Goal: Task Accomplishment & Management: Understand process/instructions

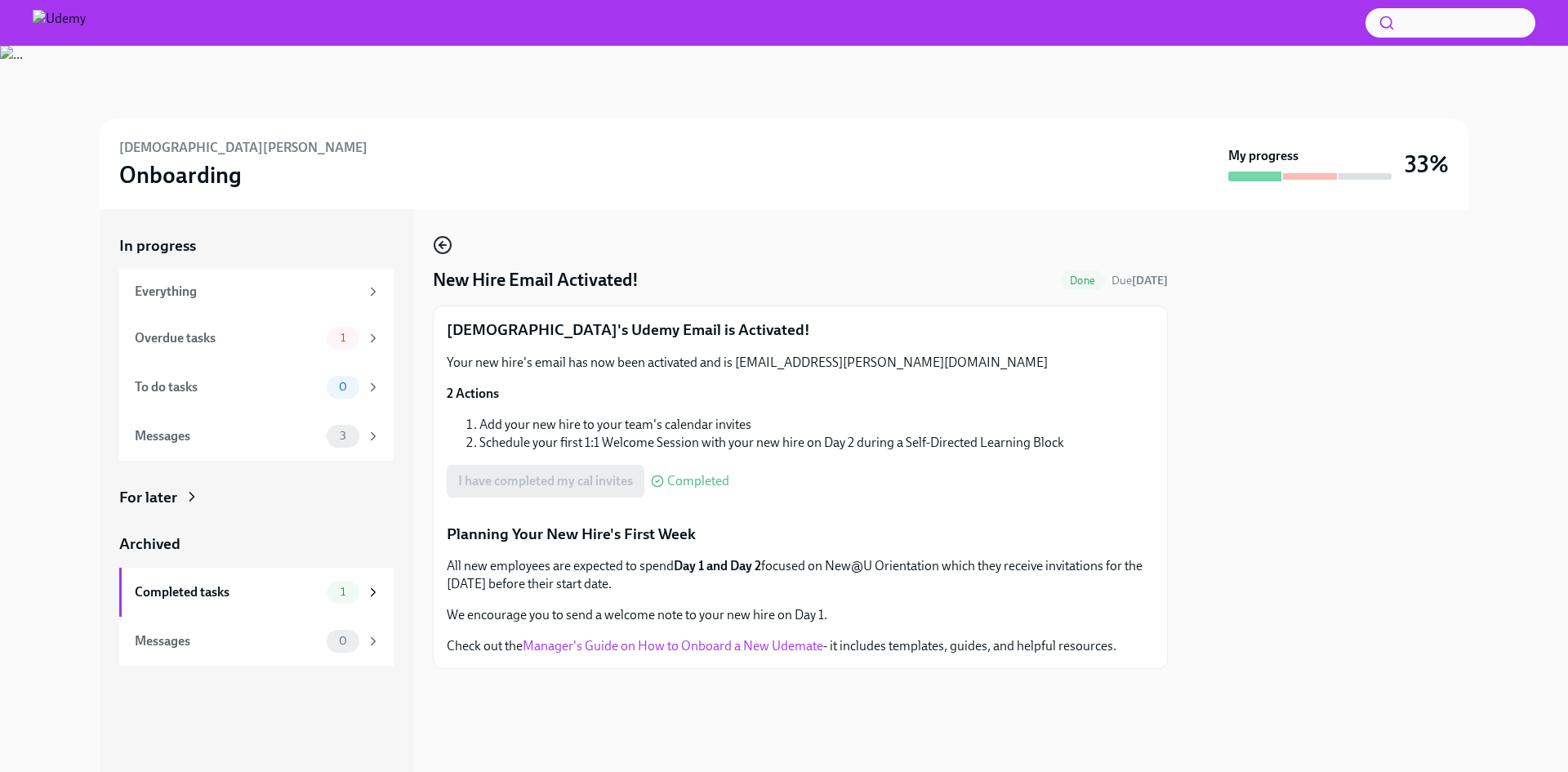
click at [442, 245] on icon "button" at bounding box center [442, 245] width 7 height 0
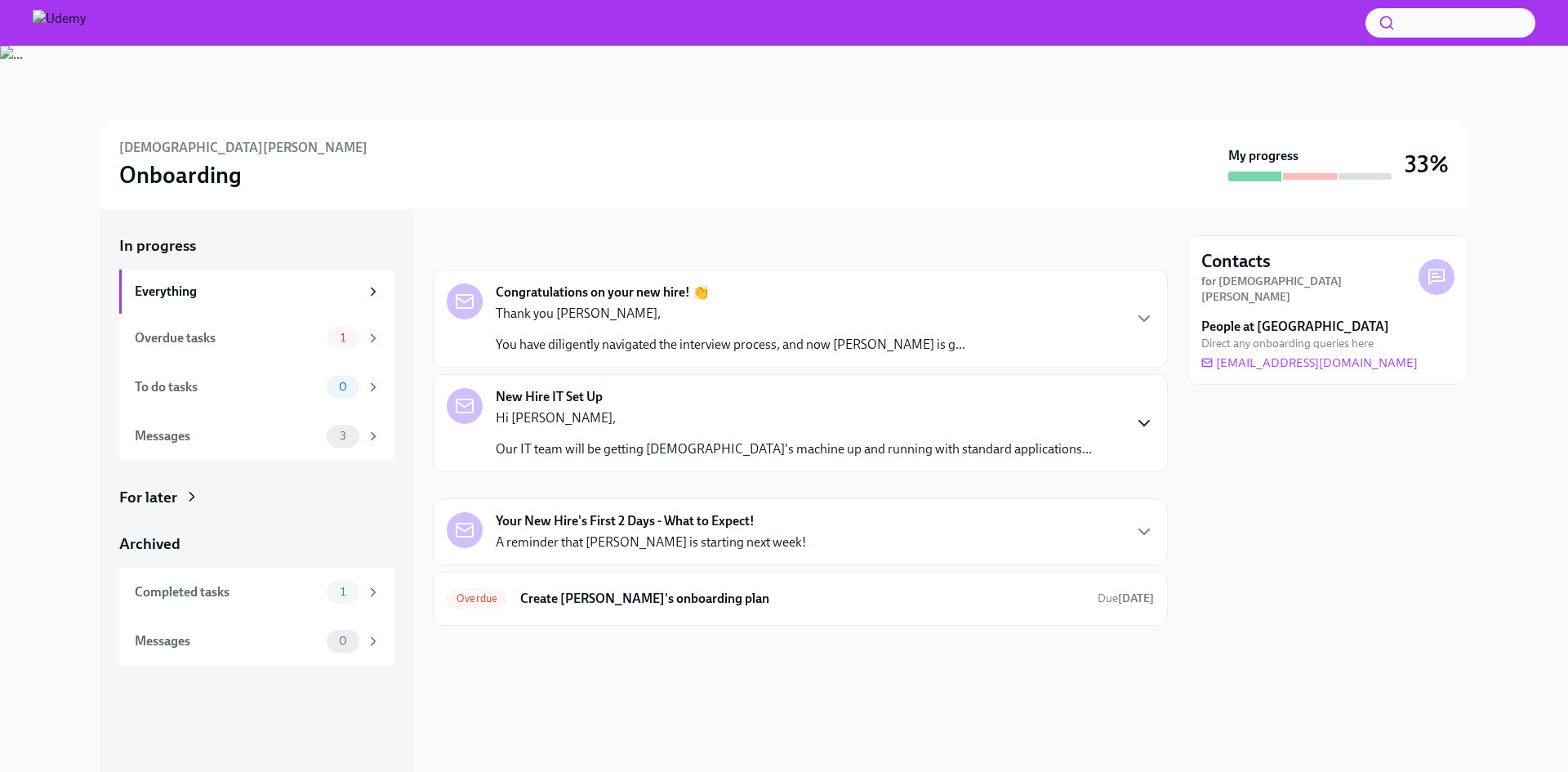
click at [1146, 421] on icon "button" at bounding box center [1144, 422] width 20 height 20
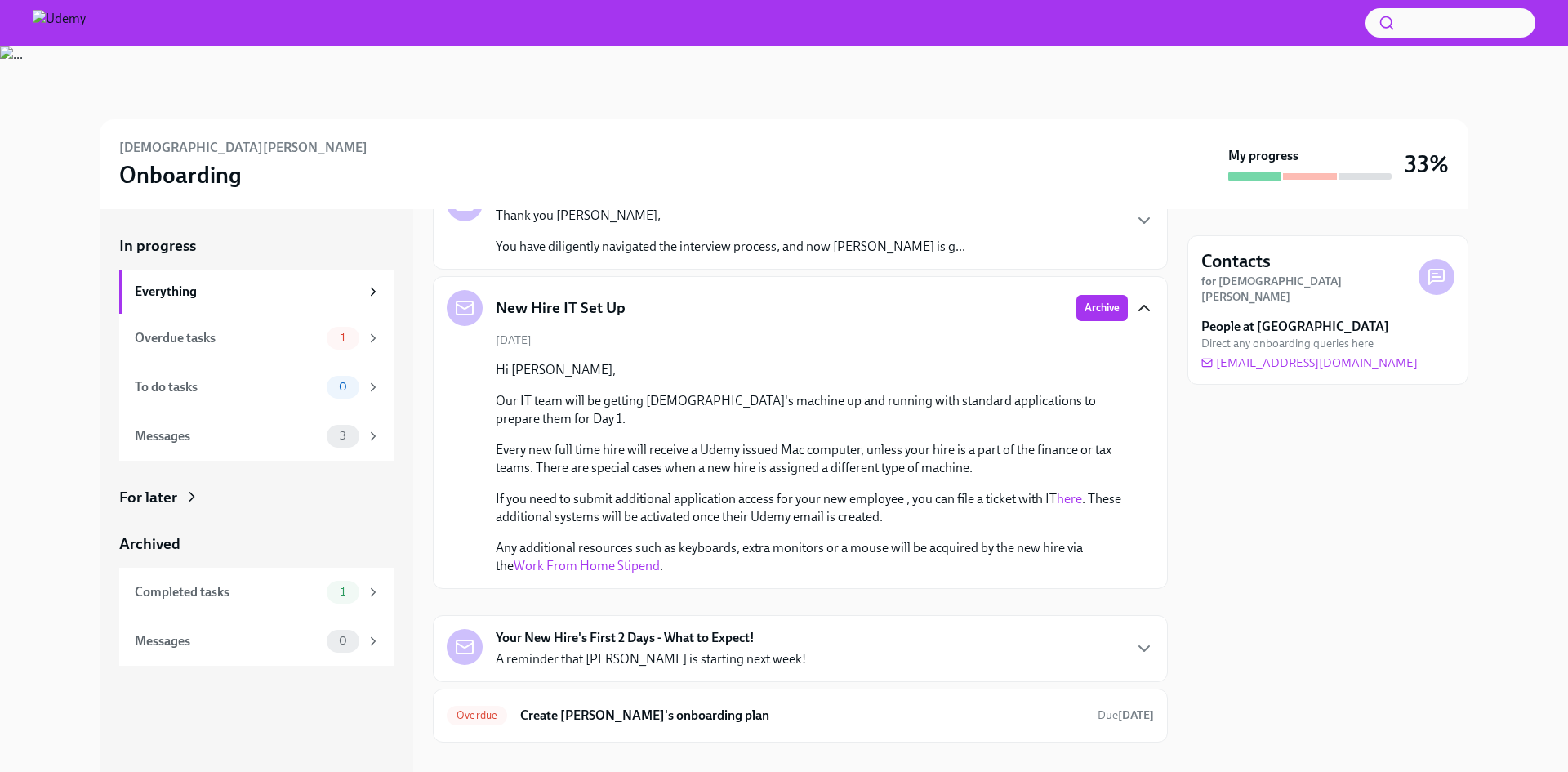
scroll to position [121, 0]
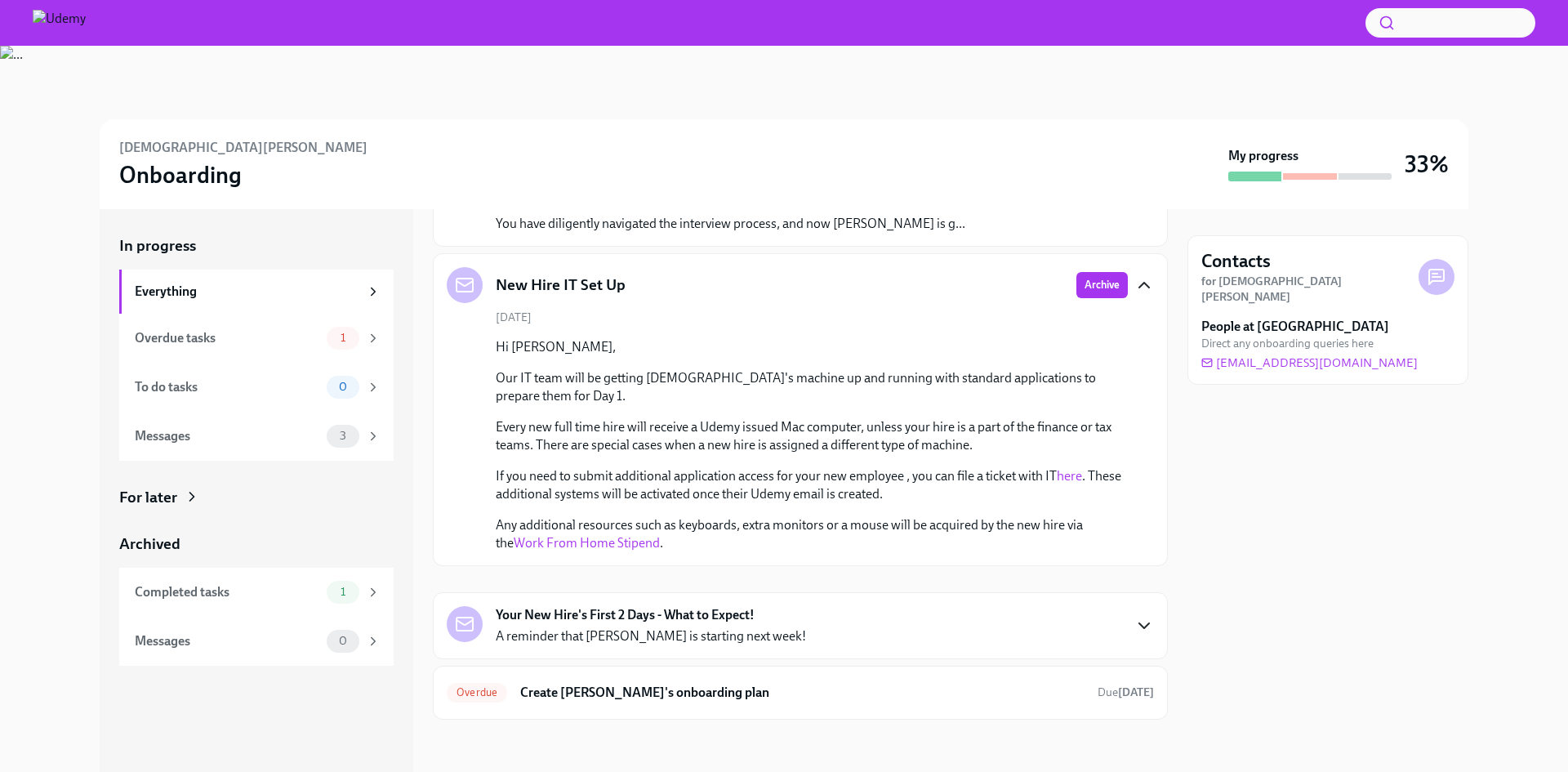
click at [1134, 632] on icon "button" at bounding box center [1144, 625] width 20 height 20
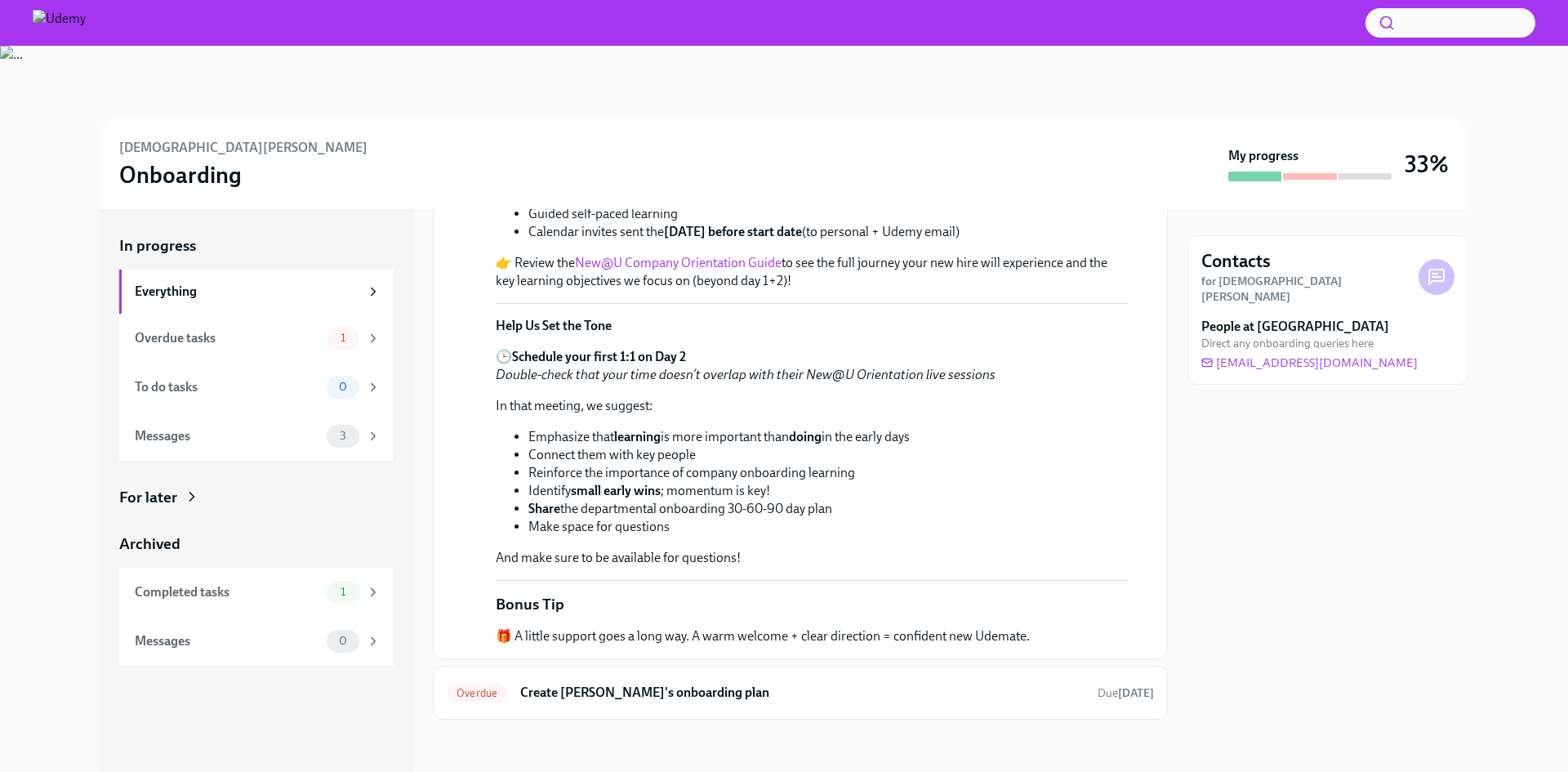
scroll to position [1068, 0]
click at [758, 700] on h6 "Create [PERSON_NAME]'s onboarding plan" at bounding box center [802, 692] width 565 height 18
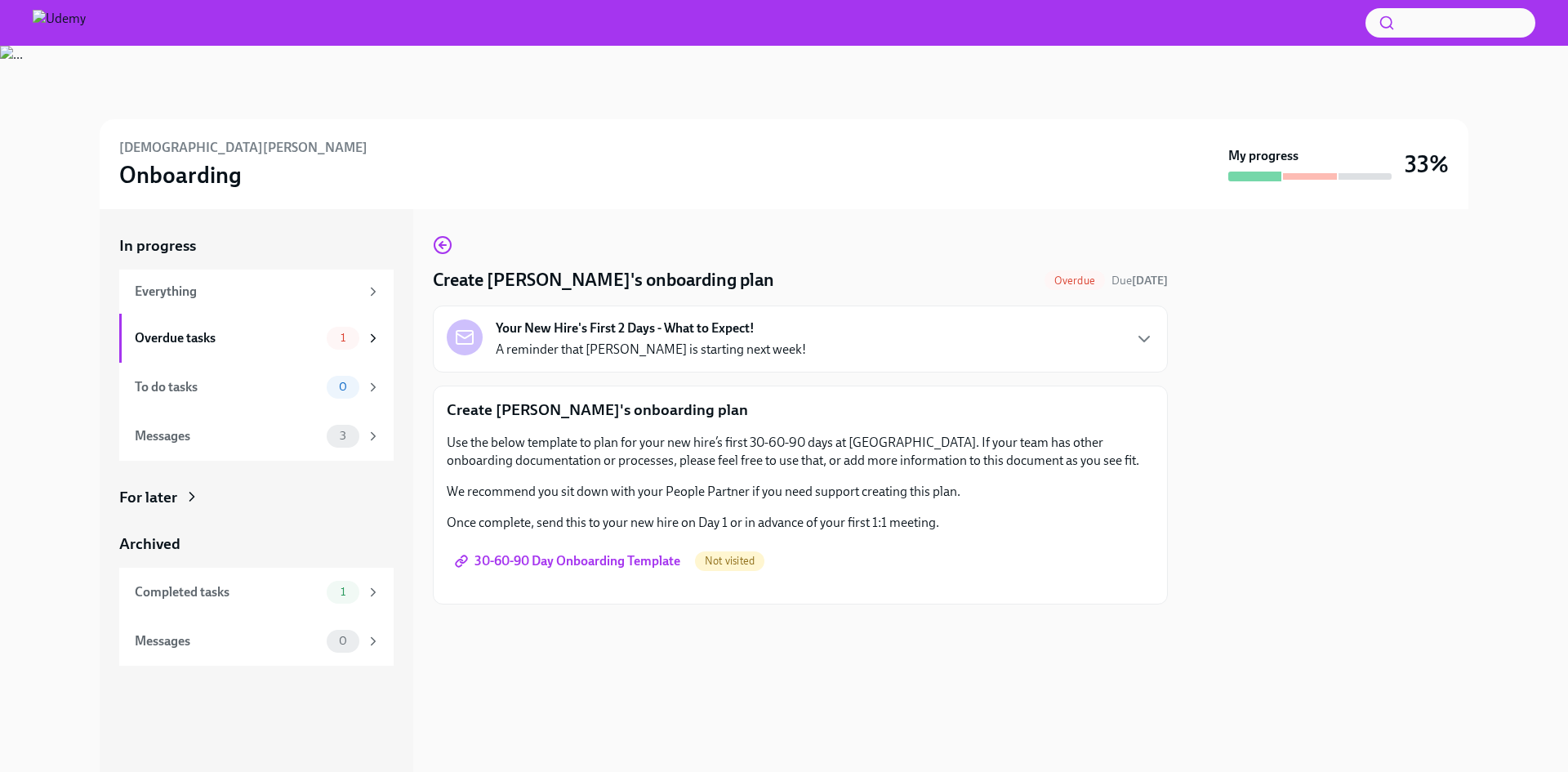
click at [595, 559] on span "30-60-90 Day Onboarding Template" at bounding box center [569, 561] width 222 height 16
